Goal: Task Accomplishment & Management: Manage account settings

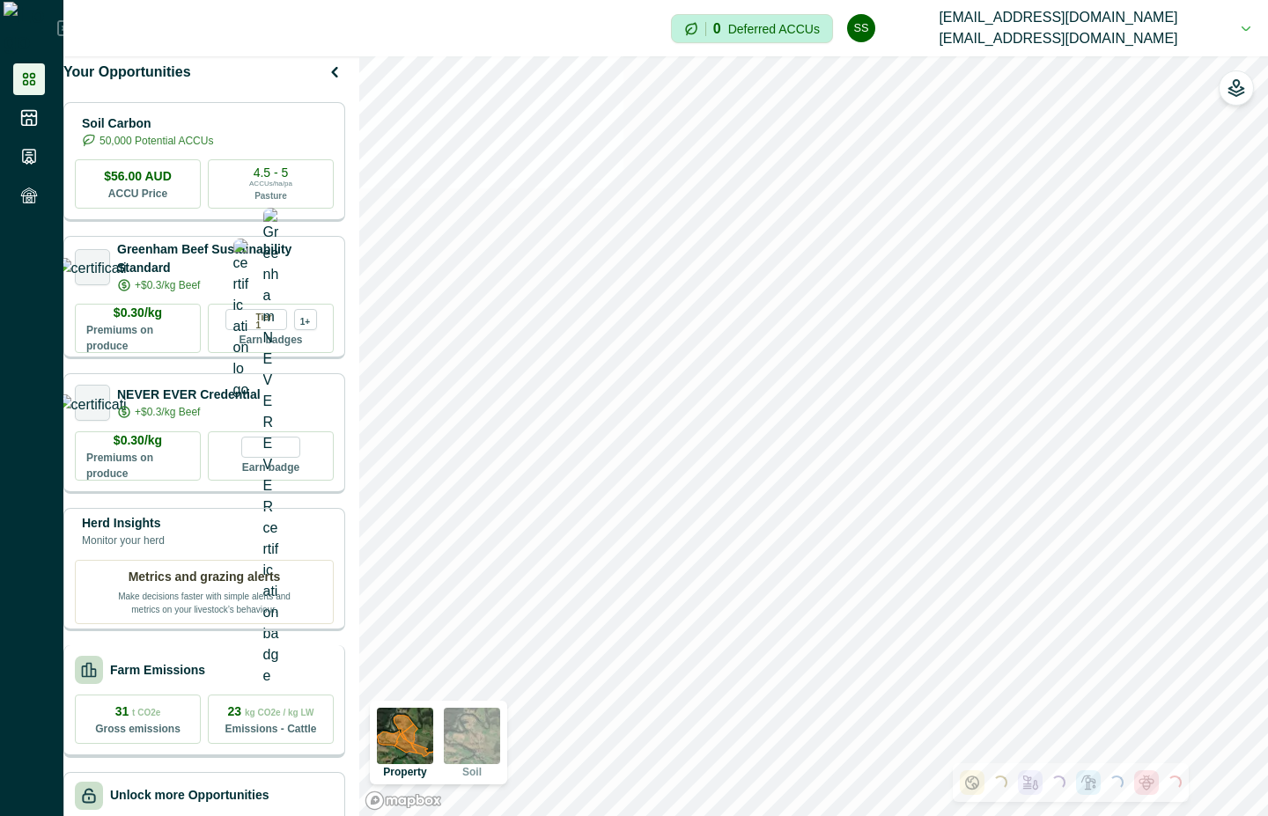
click at [282, 674] on div "Farm Emissions" at bounding box center [204, 670] width 259 height 28
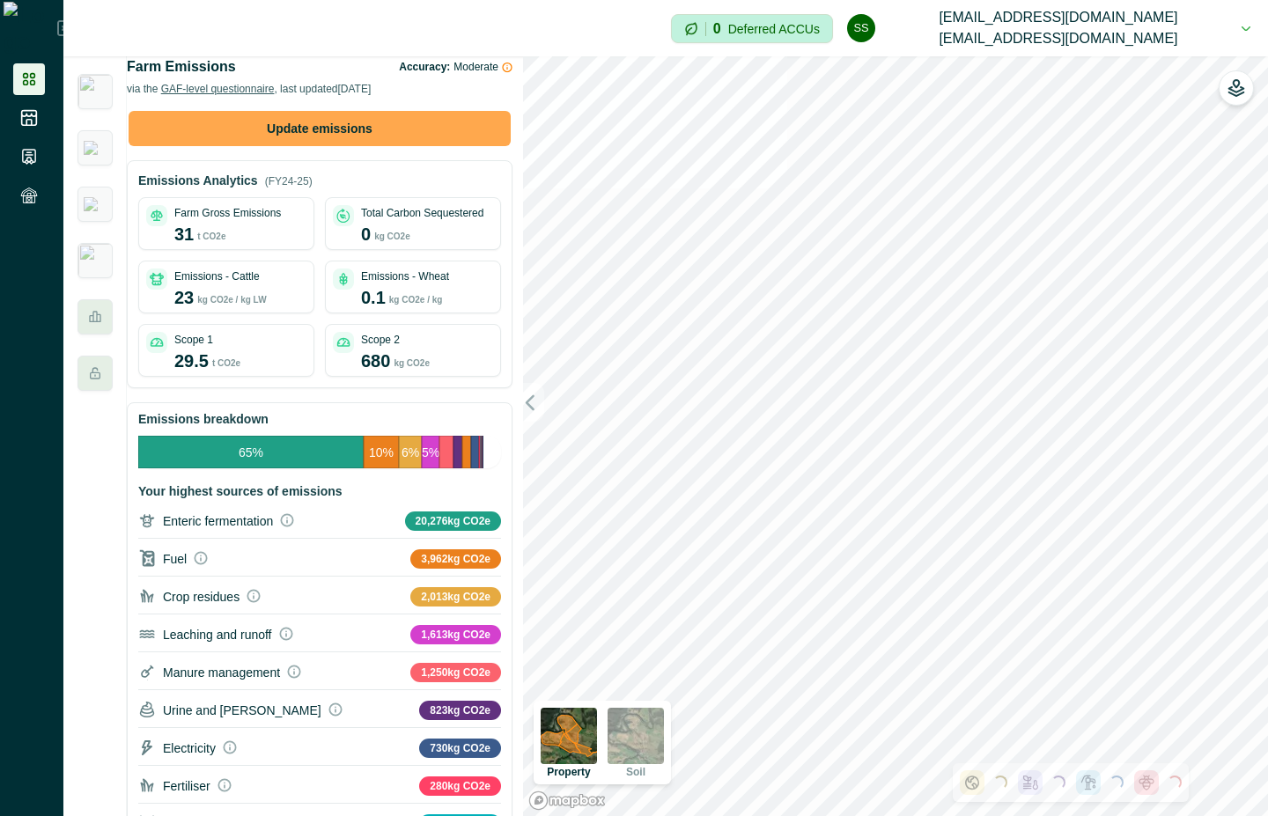
click at [347, 139] on button "Update emissions" at bounding box center [320, 128] width 382 height 35
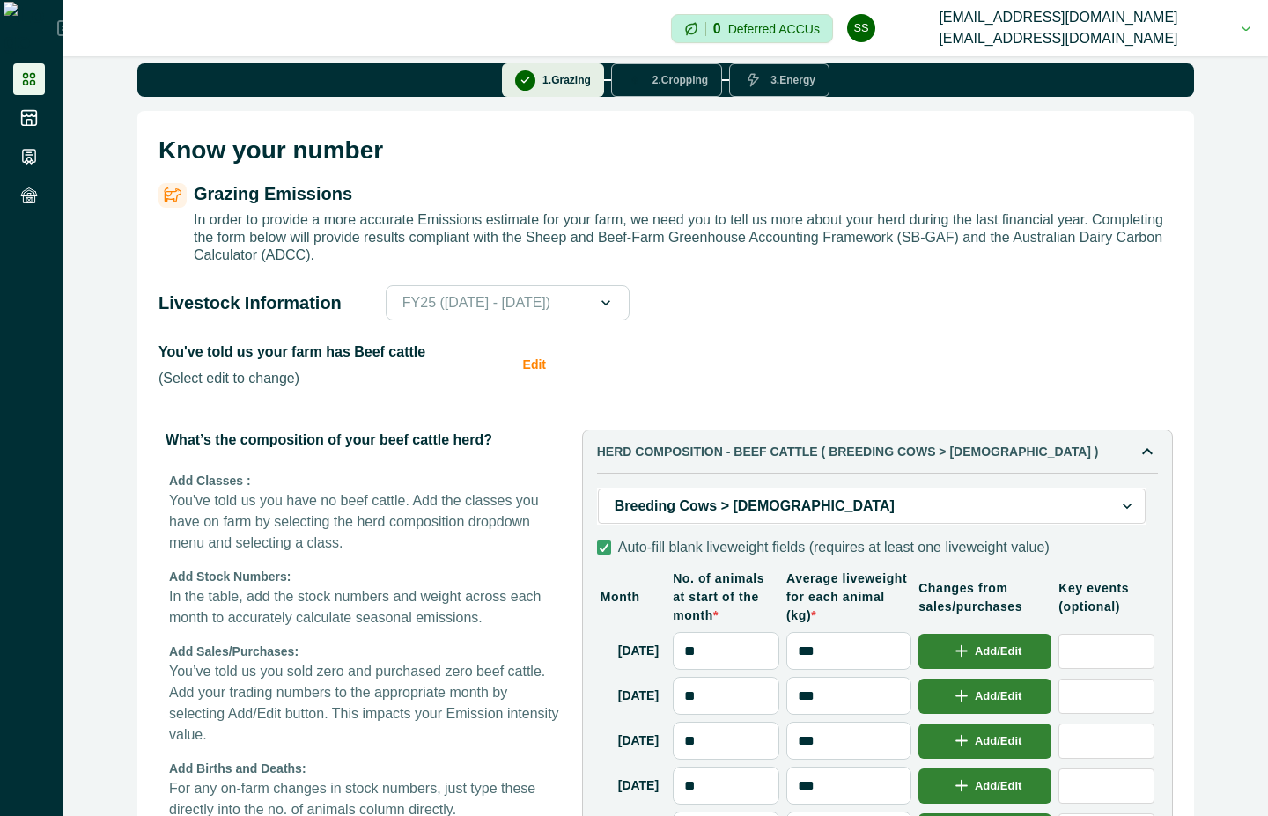
click at [677, 92] on button "2 . Cropping" at bounding box center [666, 79] width 111 height 33
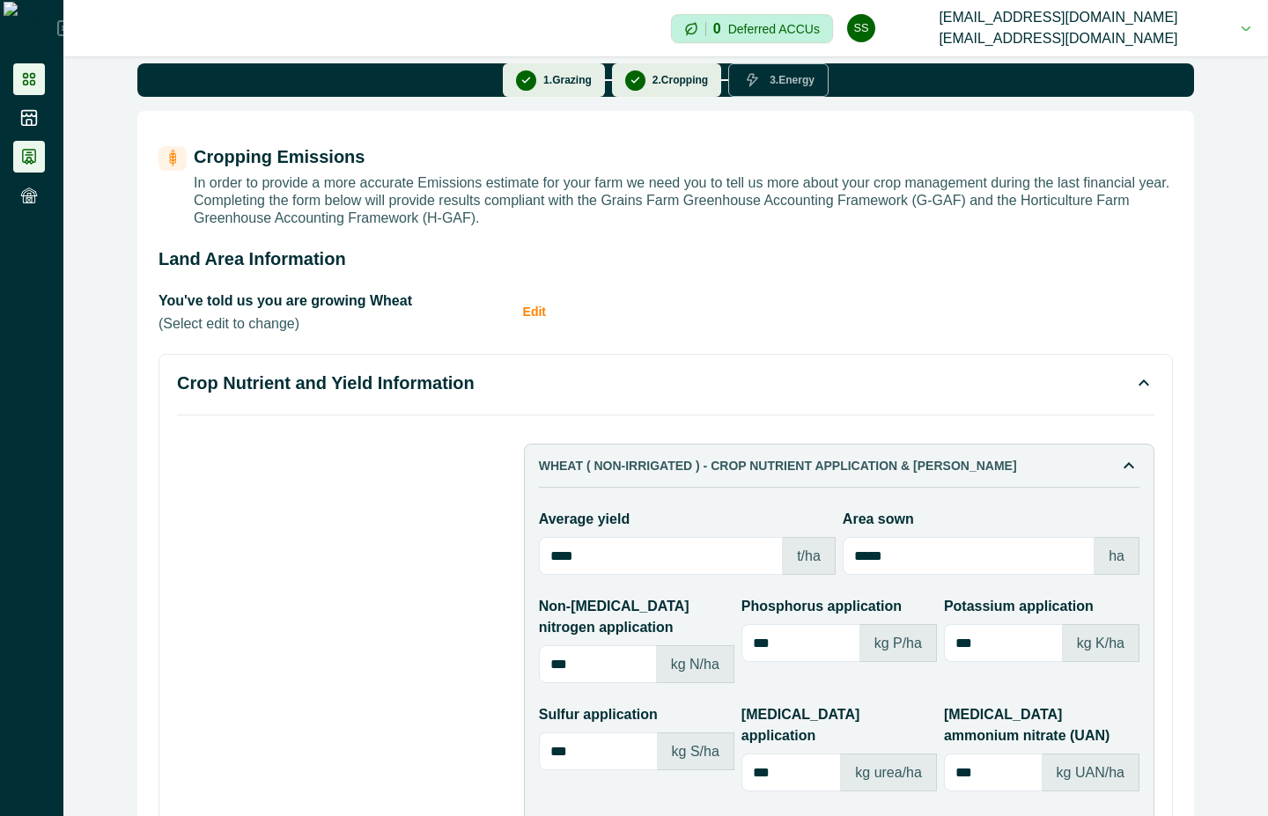
click at [37, 166] on li at bounding box center [29, 157] width 32 height 32
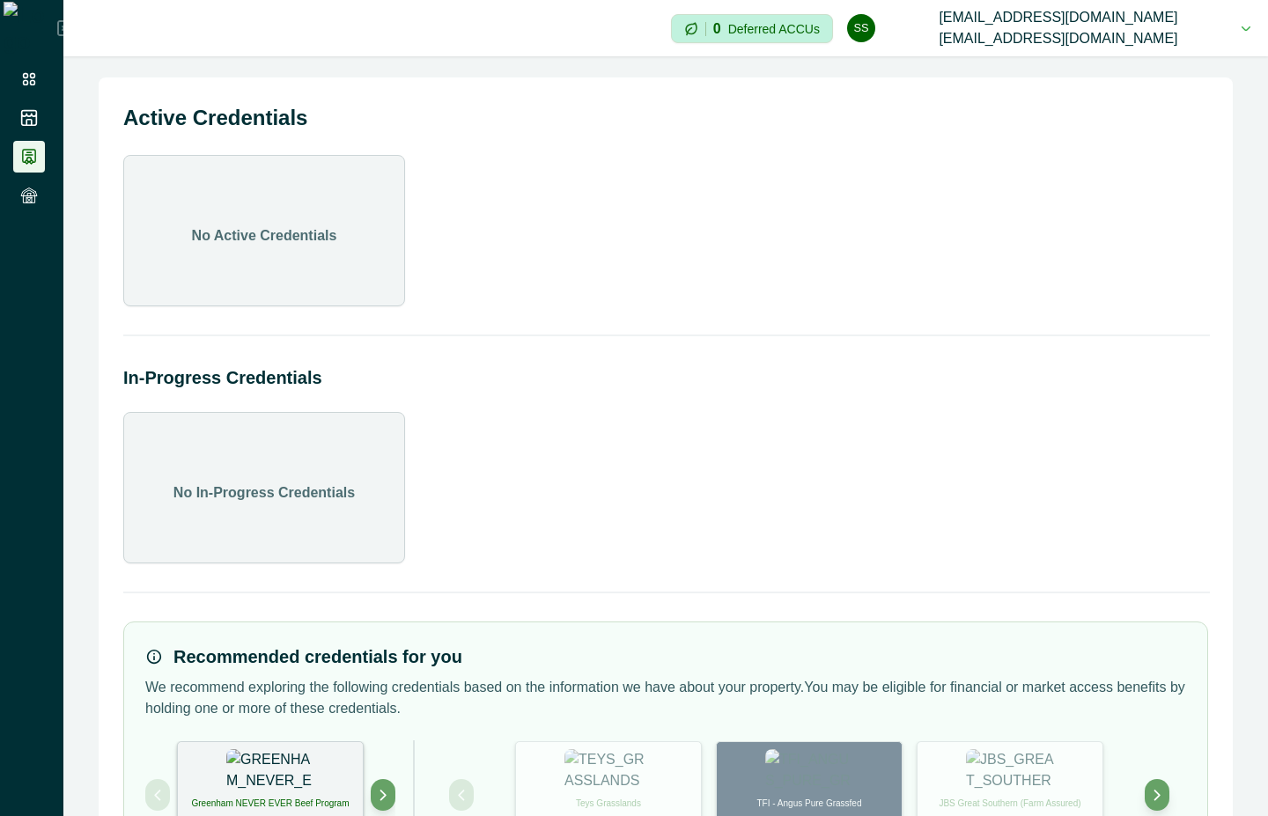
scroll to position [100, 0]
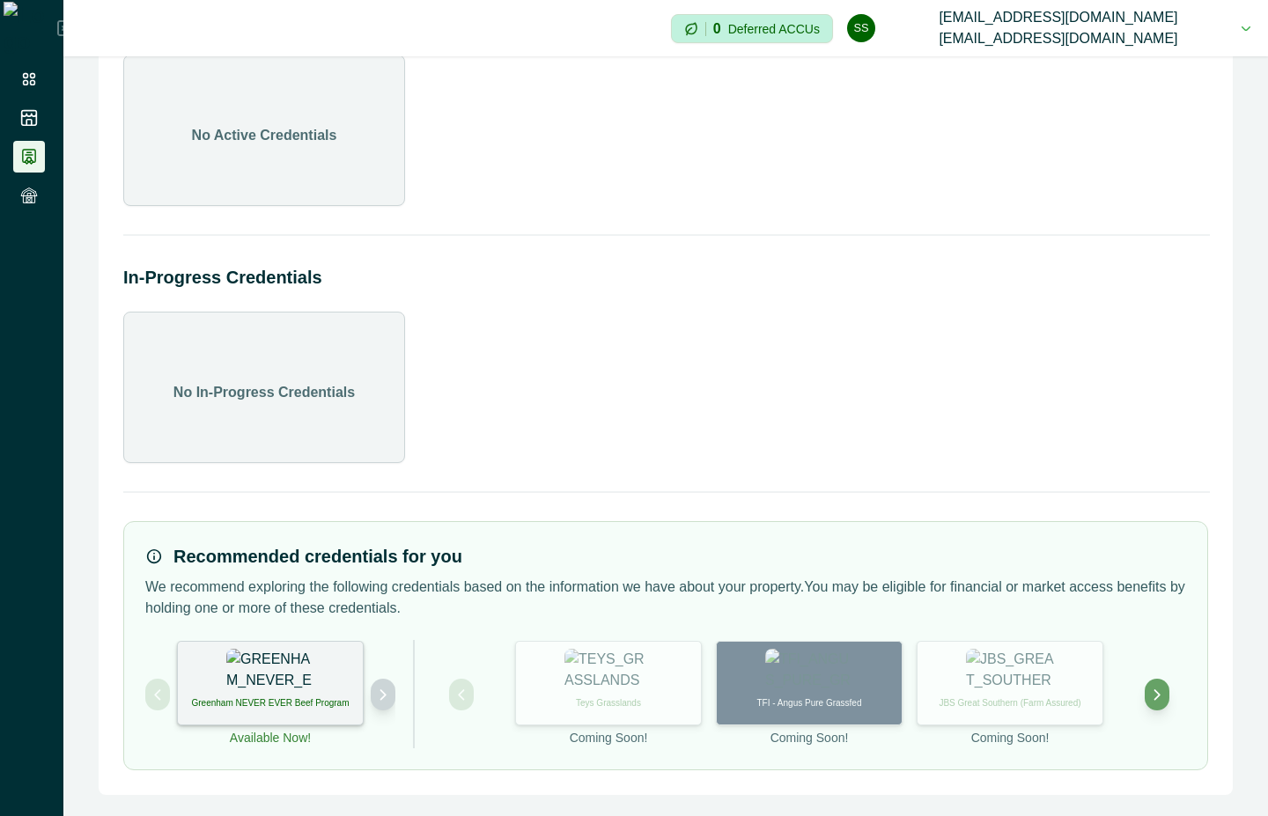
click at [372, 698] on button "Next project" at bounding box center [383, 695] width 25 height 32
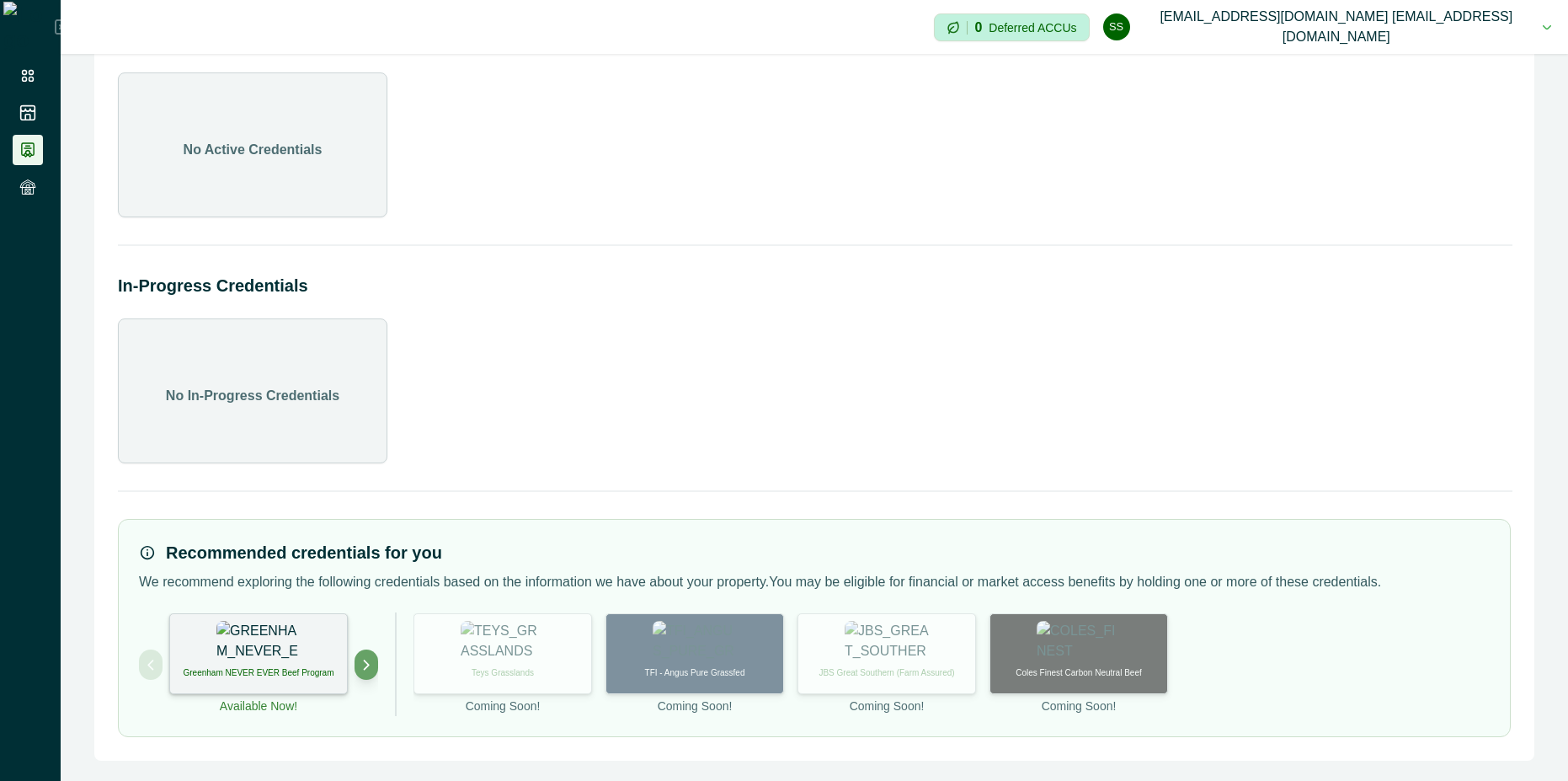
scroll to position [76, 0]
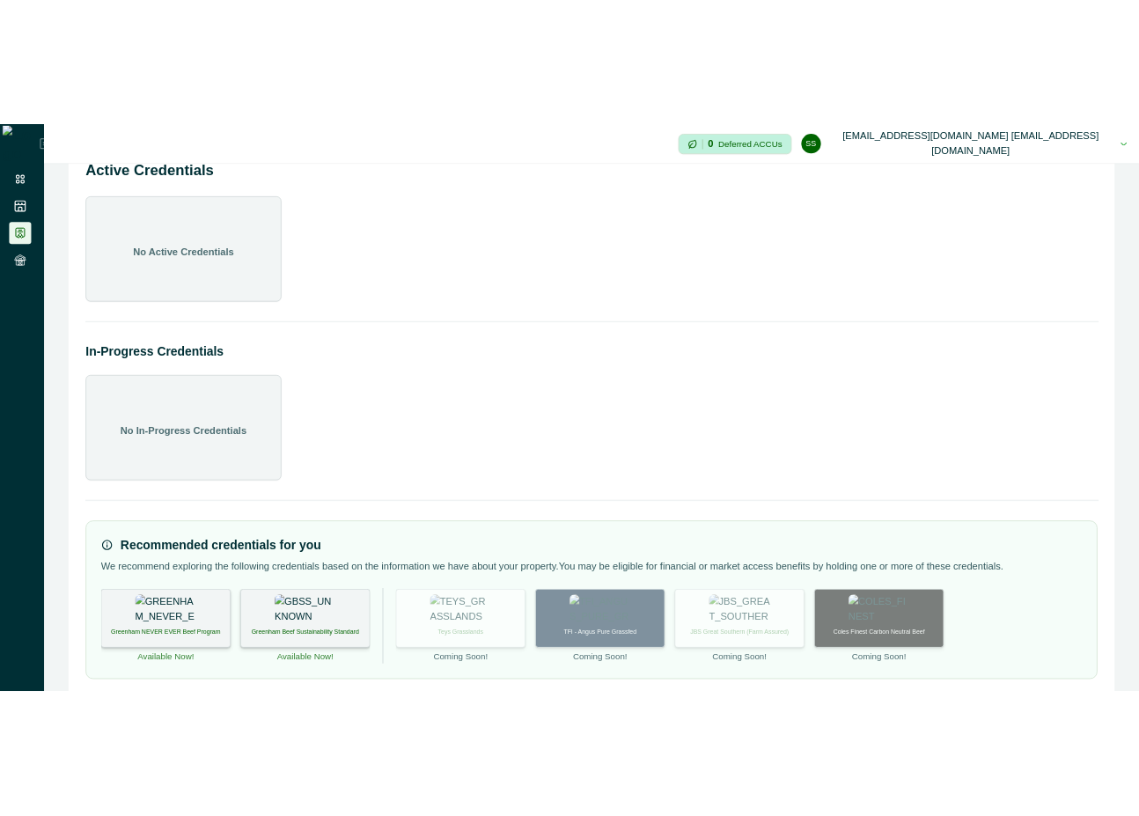
scroll to position [79, 0]
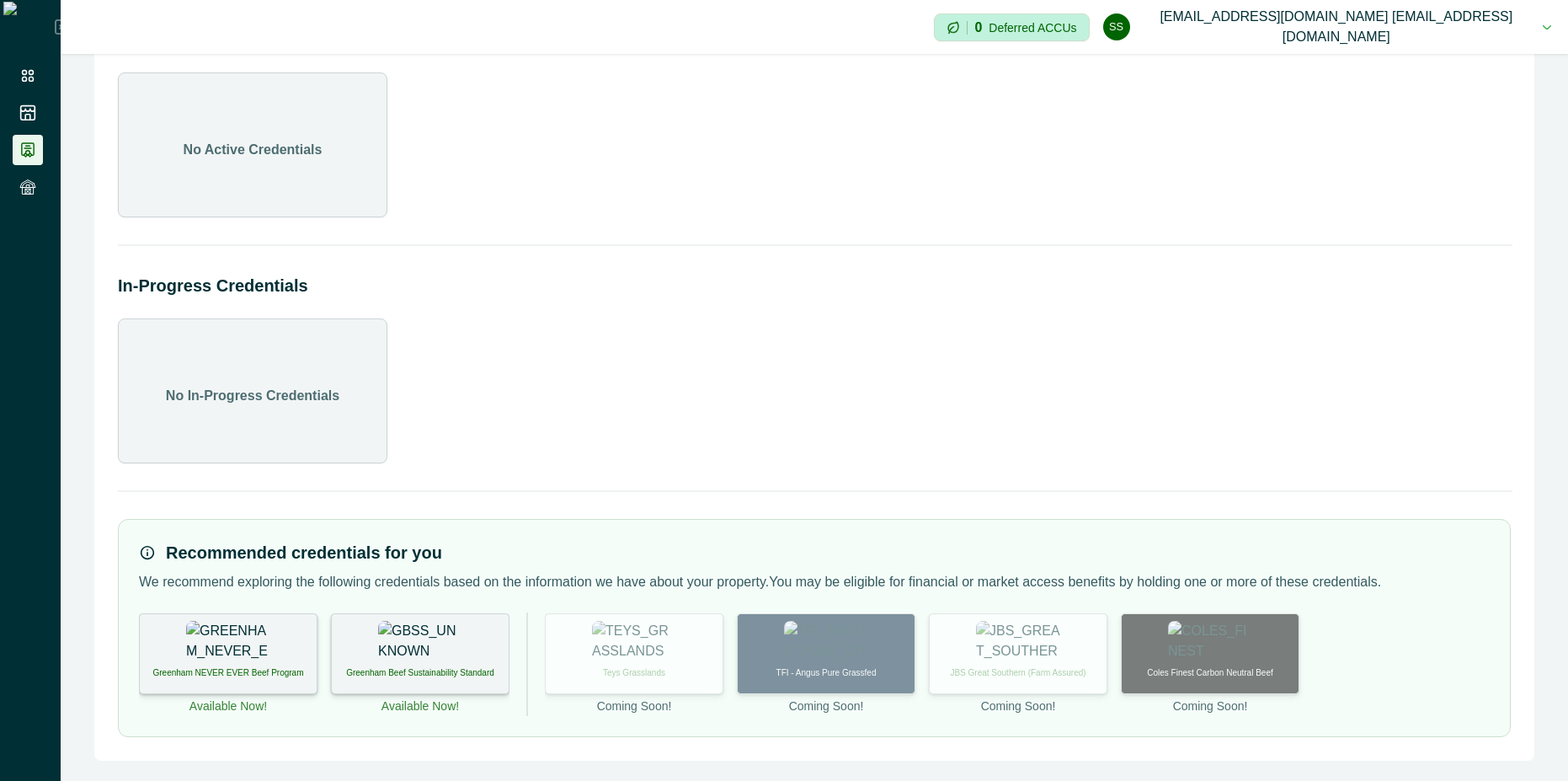
click at [1535, 27] on button "ss scp@agriprove.io scp@agriprove.io" at bounding box center [1327, 27] width 448 height 54
click at [1239, 236] on div "Active Credentials No Active Credentials In-Progress Credentials No In-Progress…" at bounding box center [815, 379] width 1441 height 763
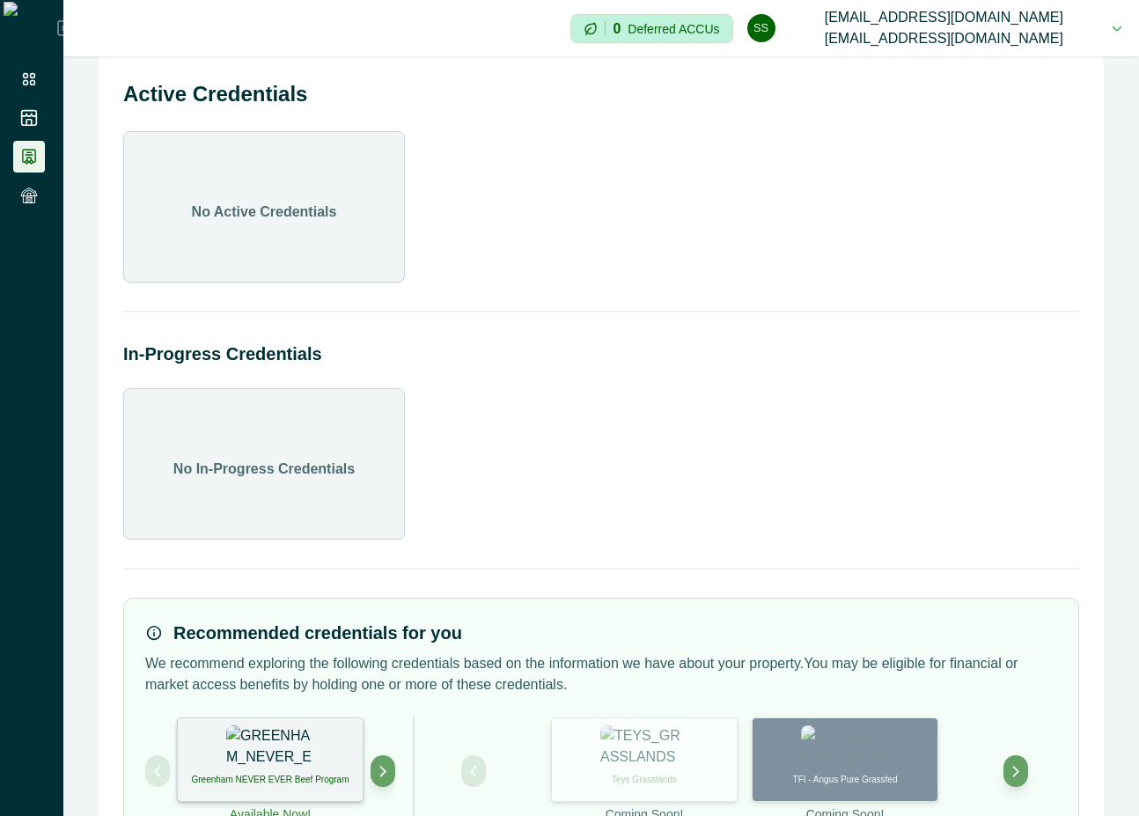
scroll to position [0, 0]
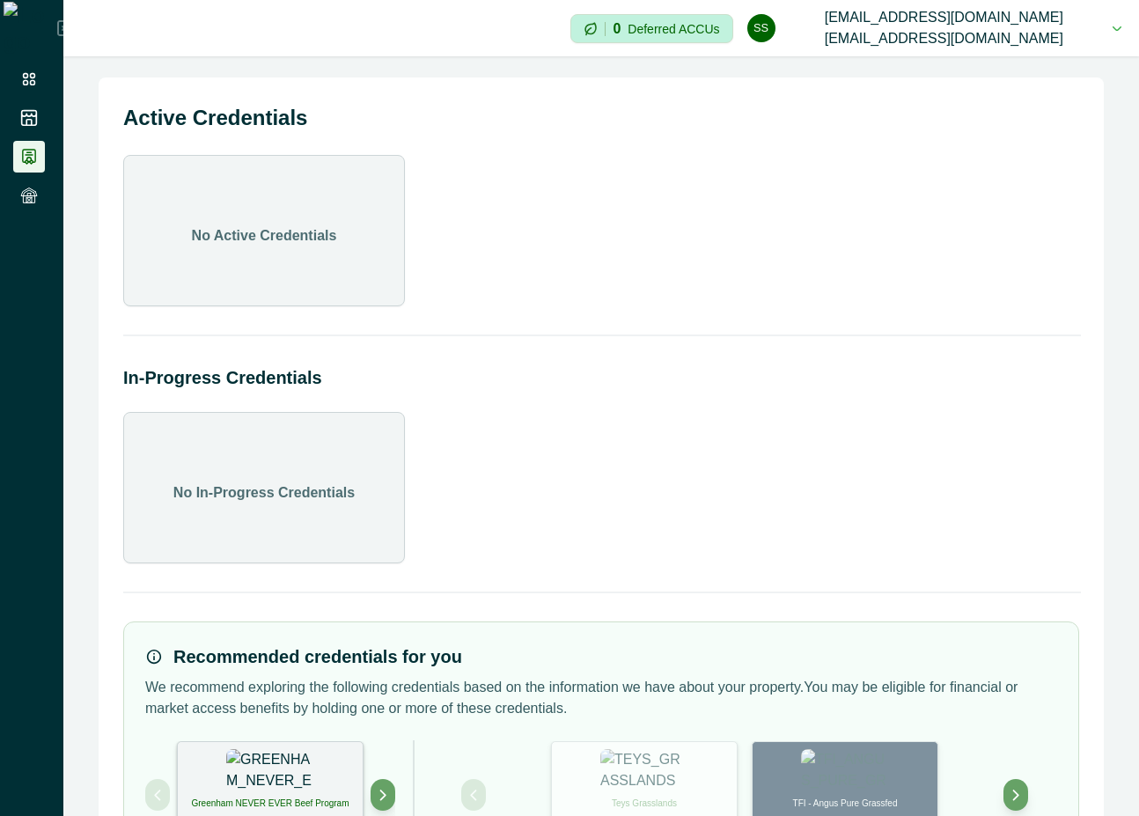
click at [1112, 26] on button "ss scp@agriprove.io scp@agriprove.io" at bounding box center [934, 28] width 374 height 56
click at [1044, 83] on button "Sign out" at bounding box center [974, 85] width 195 height 29
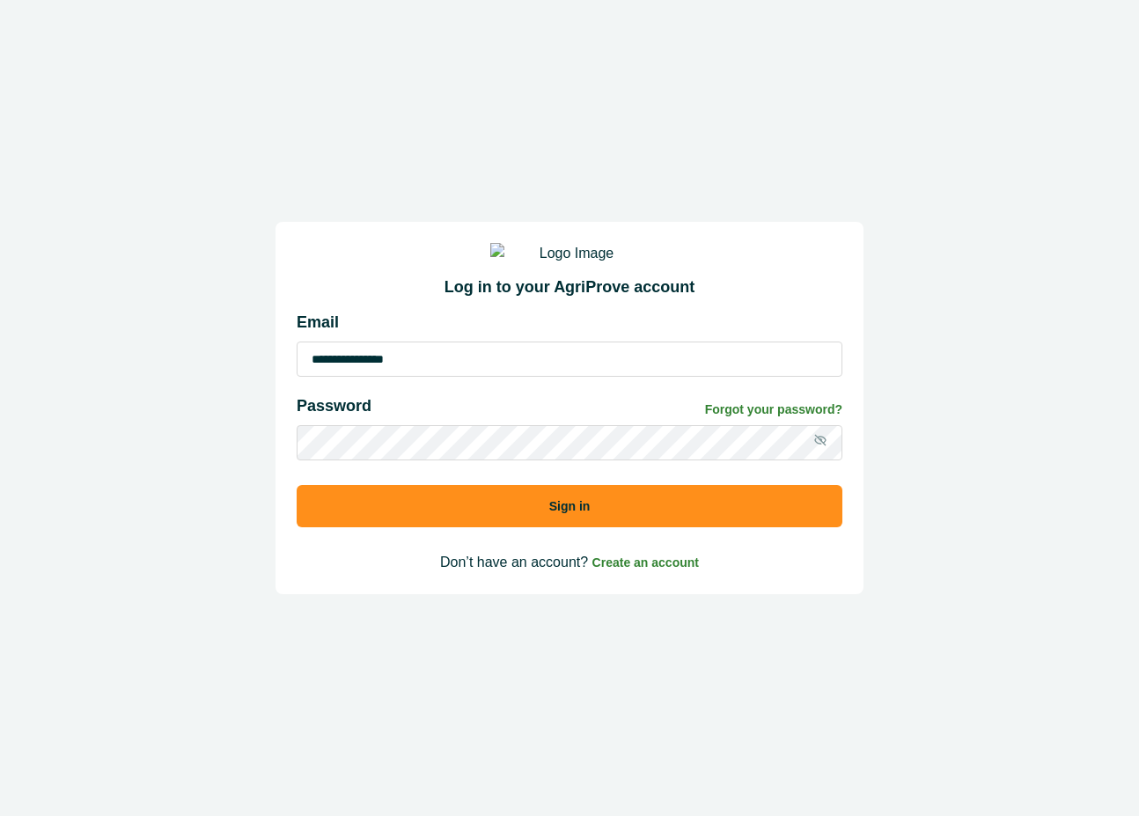
click at [377, 377] on input "**********" at bounding box center [570, 359] width 546 height 35
type input "**********"
click at [707, 519] on button "Sign in" at bounding box center [570, 506] width 546 height 42
